Goal: Find specific page/section: Locate a particular part of the current website

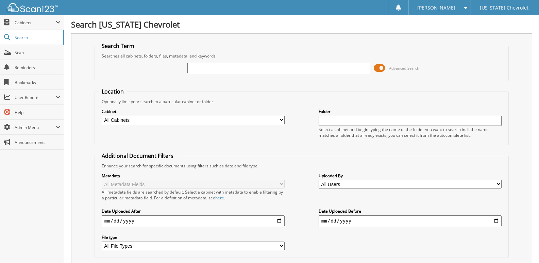
click at [215, 69] on input "text" at bounding box center [278, 68] width 183 height 10
type input "95666"
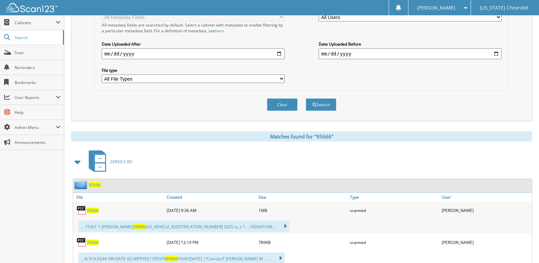
scroll to position [170, 0]
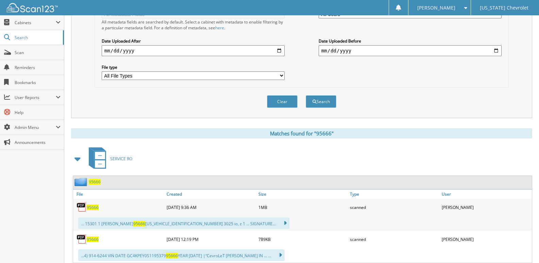
click at [85, 208] on img at bounding box center [81, 207] width 10 height 10
click at [89, 209] on span "95666" at bounding box center [93, 207] width 12 height 6
click at [92, 240] on span "95666" at bounding box center [93, 239] width 12 height 6
click at [94, 207] on span "95666" at bounding box center [93, 207] width 12 height 6
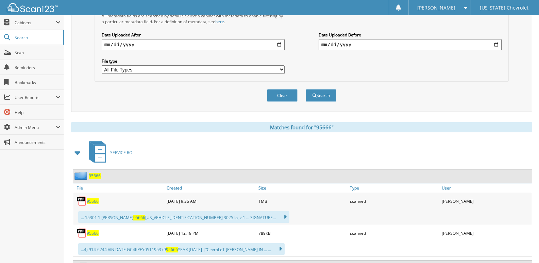
scroll to position [34, 0]
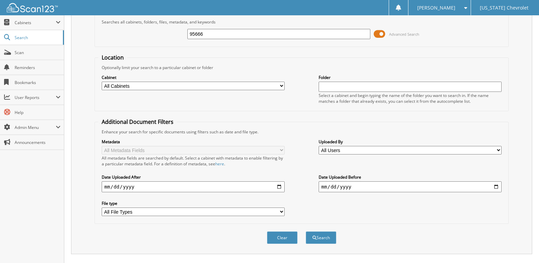
click at [465, 4] on div "[PERSON_NAME]" at bounding box center [439, 7] width 55 height 15
click at [454, 32] on link "Logout" at bounding box center [439, 33] width 62 height 12
